Goal: Information Seeking & Learning: Learn about a topic

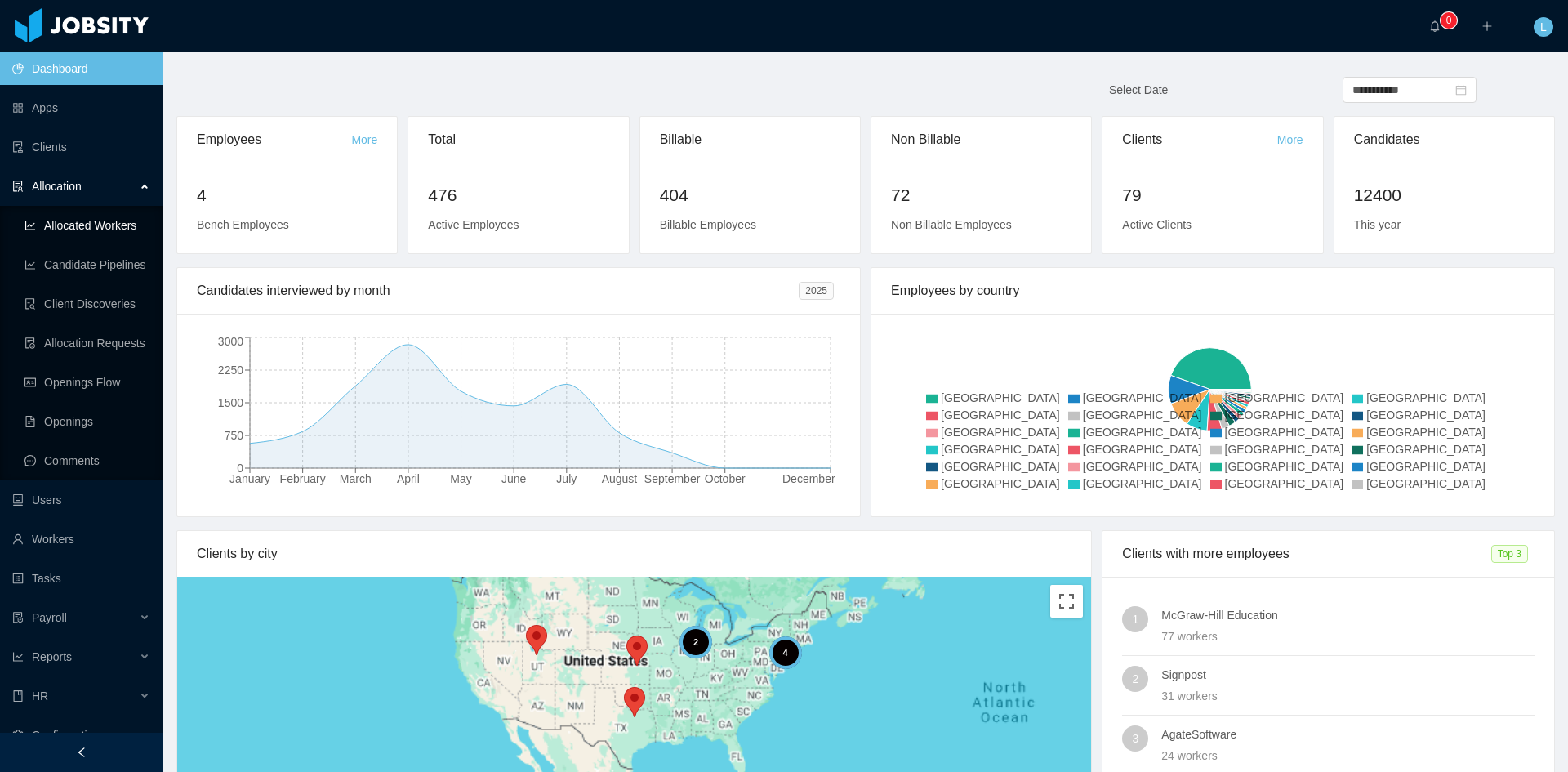
click at [127, 215] on link "Allocated Workers" at bounding box center [88, 225] width 126 height 32
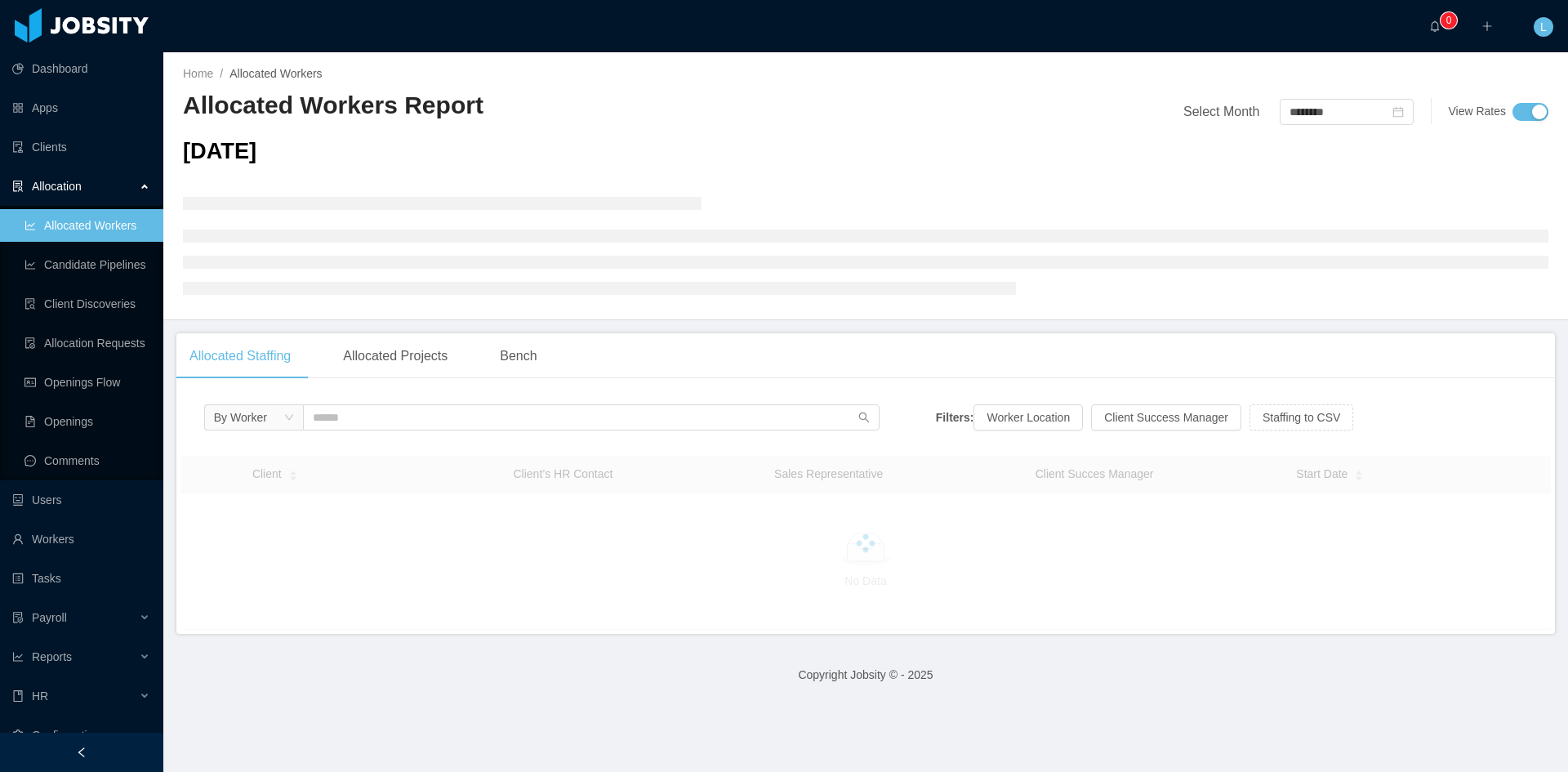
click at [438, 434] on div "By Worker" at bounding box center [542, 422] width 675 height 34
click at [431, 425] on input "text" at bounding box center [591, 418] width 577 height 26
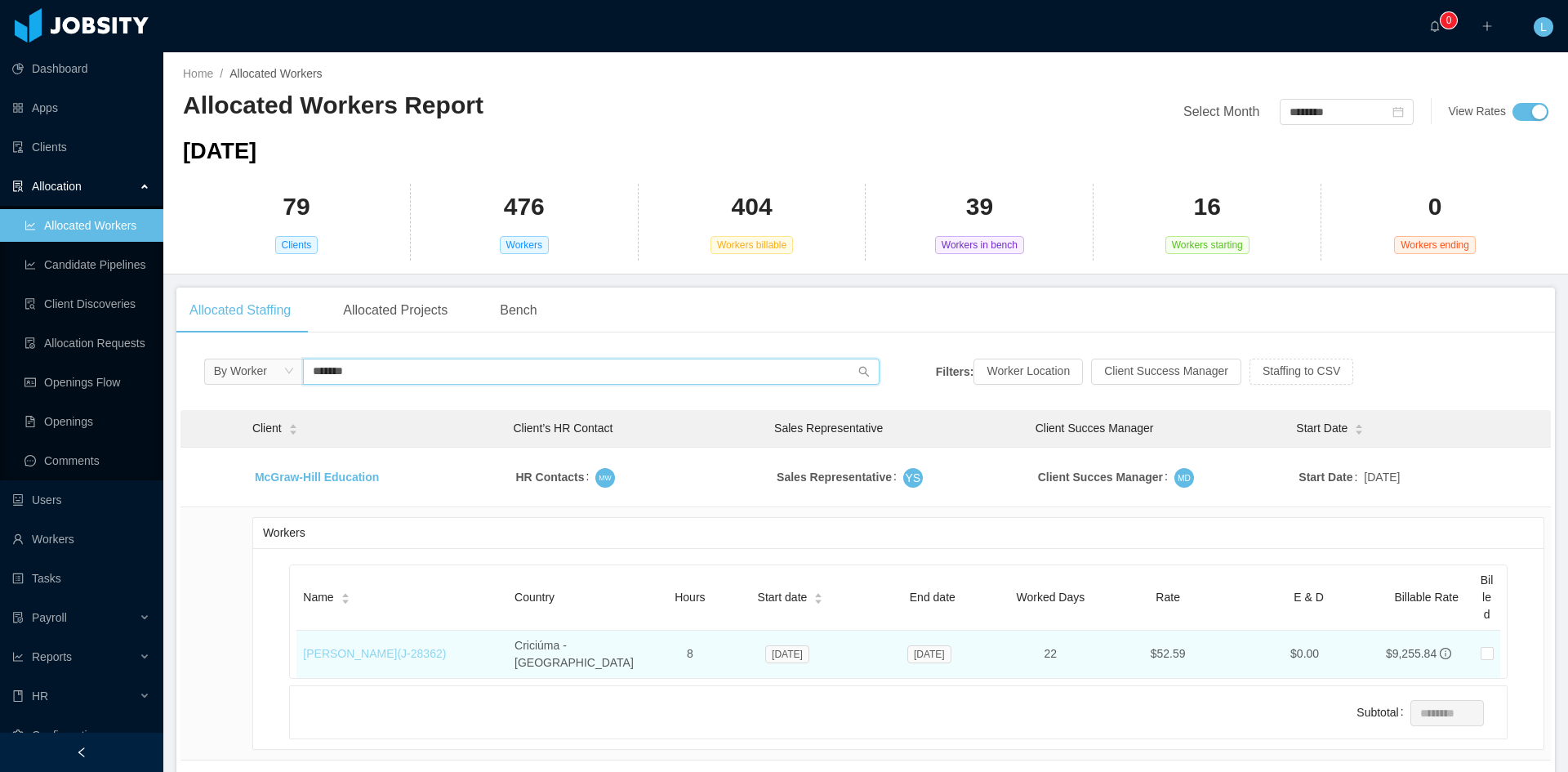
type input "*******"
click at [391, 647] on link "[PERSON_NAME] (J- 28362 )" at bounding box center [375, 653] width 143 height 13
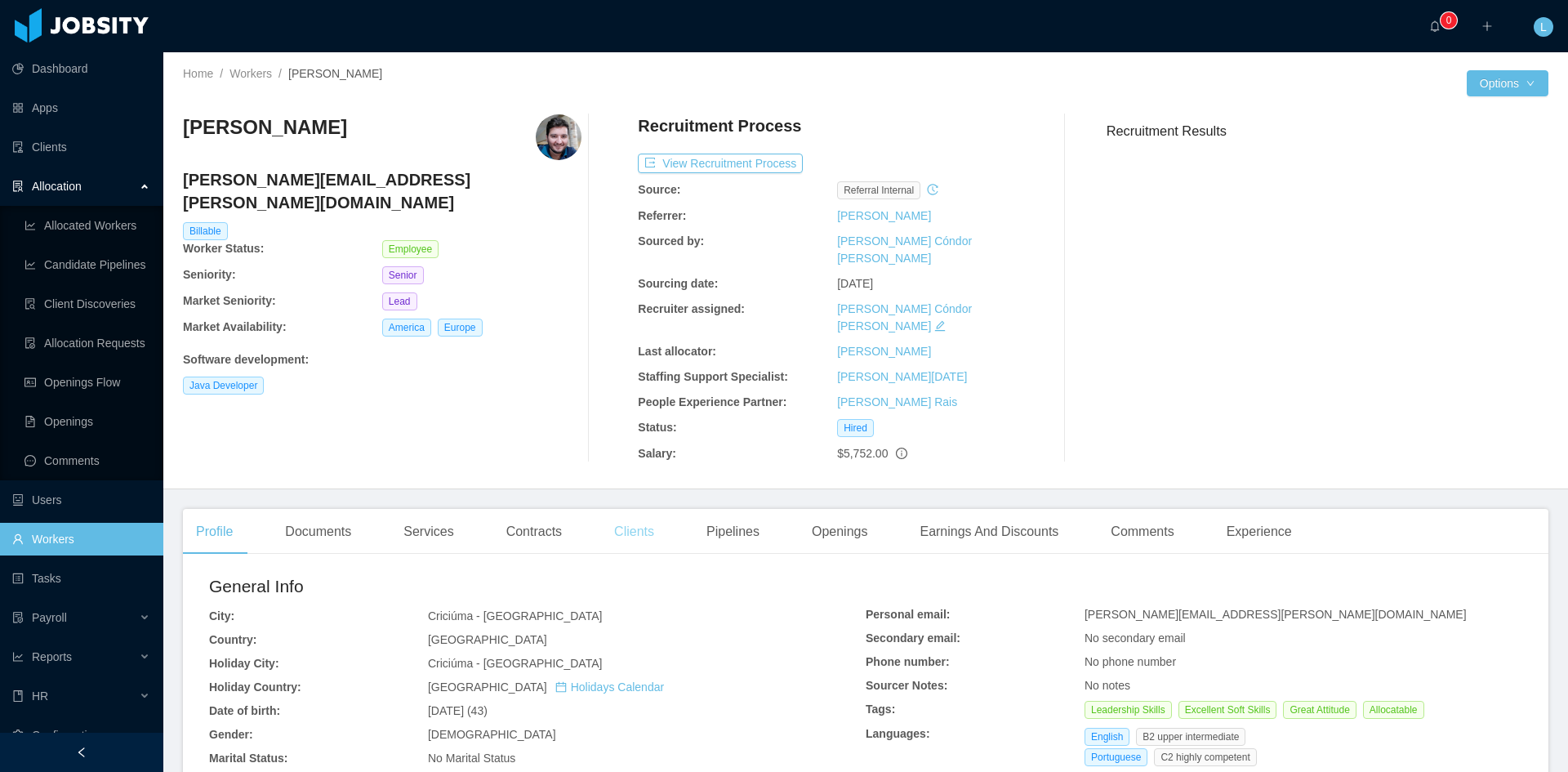
click at [643, 509] on div "Clients" at bounding box center [635, 532] width 66 height 46
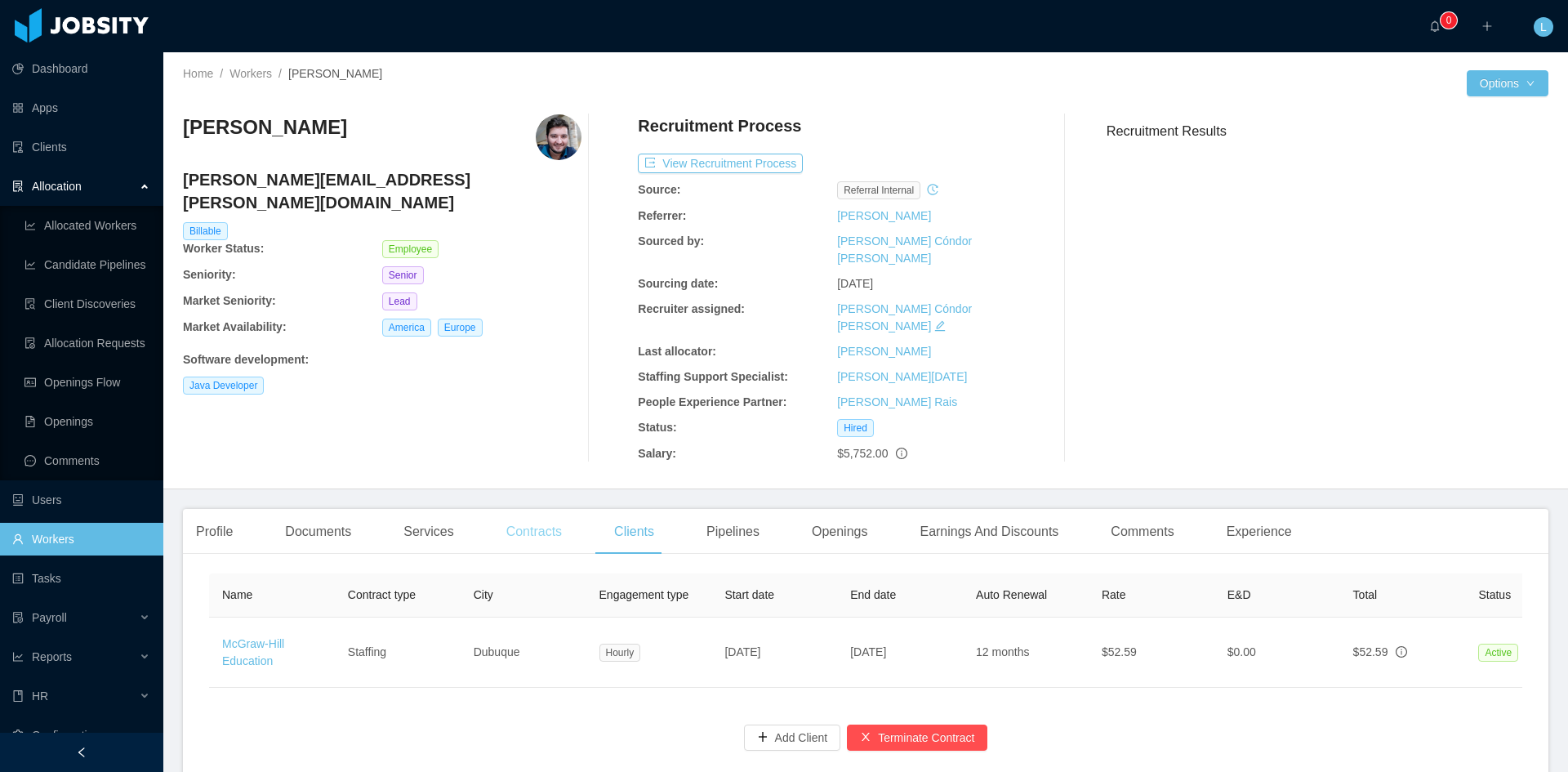
click at [503, 509] on div "Contracts" at bounding box center [534, 532] width 82 height 46
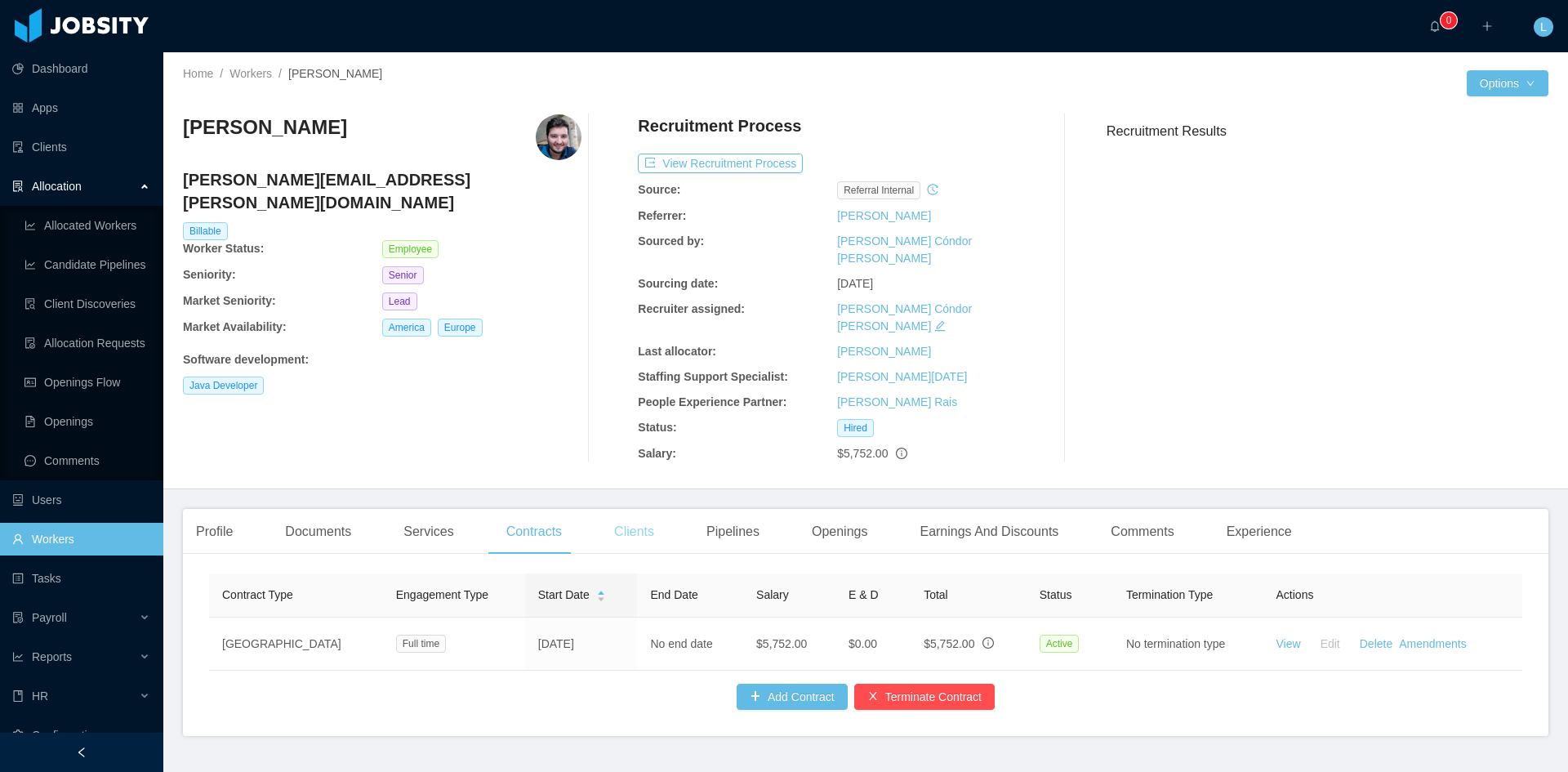
click at [636, 509] on div "Clients" at bounding box center [635, 532] width 66 height 46
